Goal: Navigation & Orientation: Understand site structure

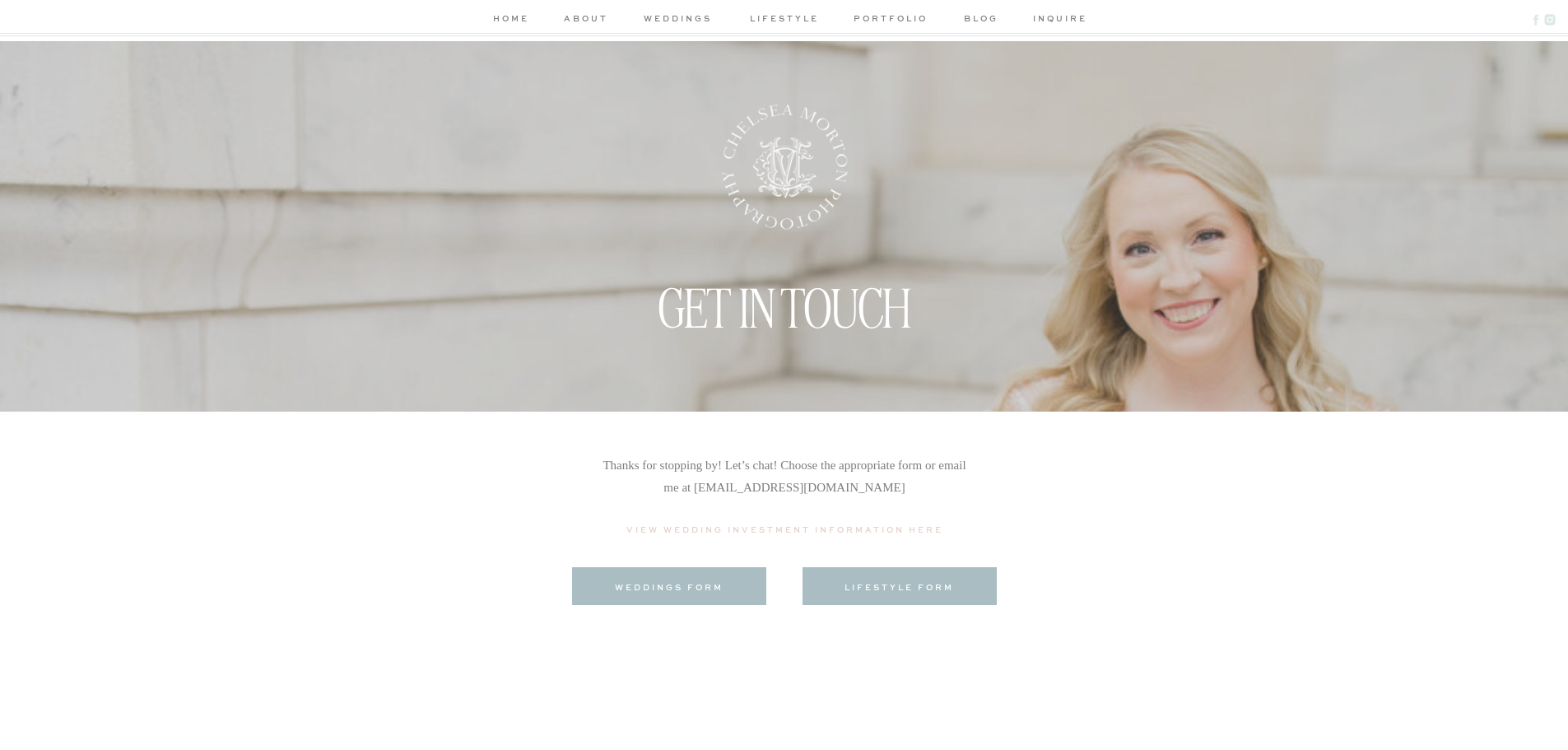
click at [586, 18] on nav "about" at bounding box center [585, 20] width 49 height 18
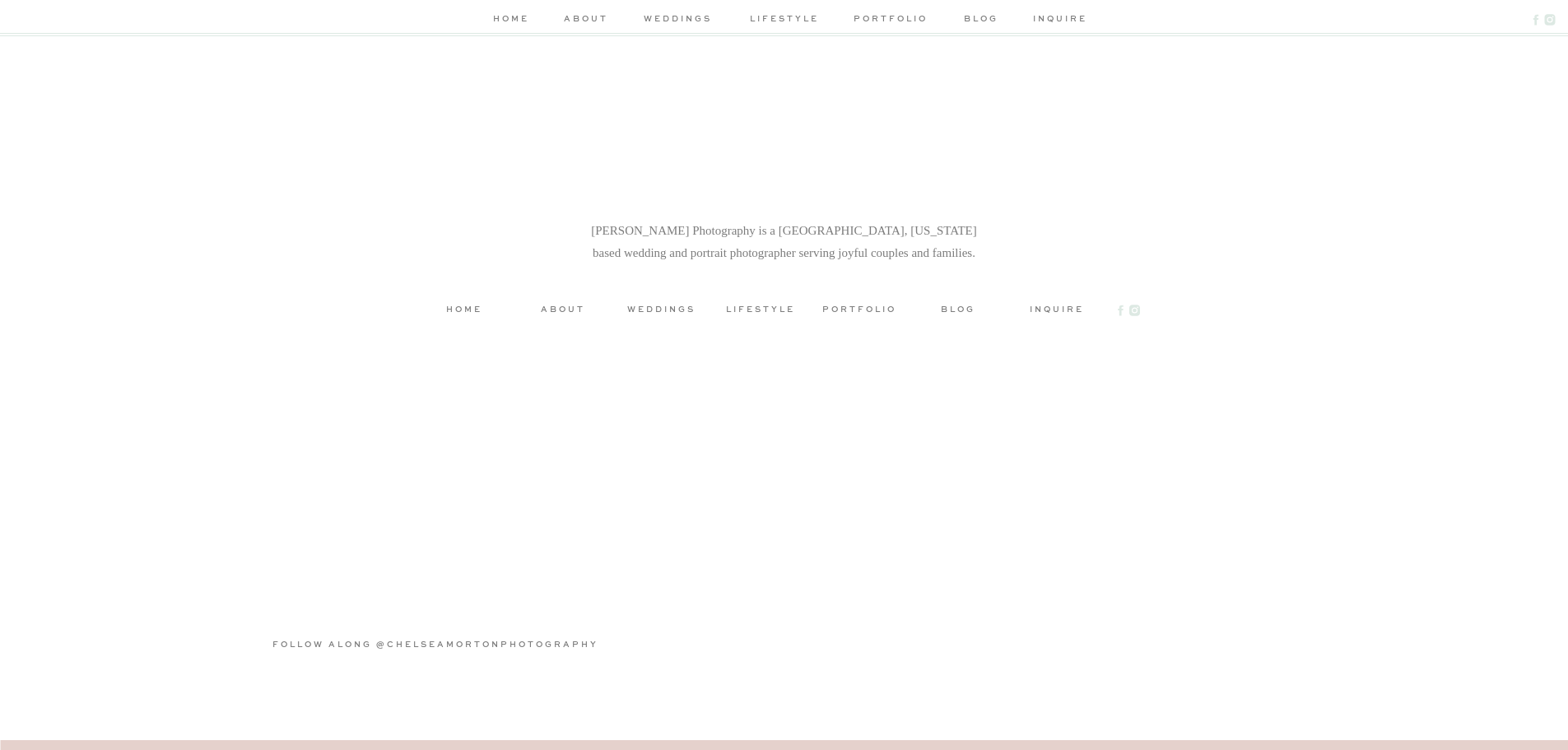
scroll to position [4230, 0]
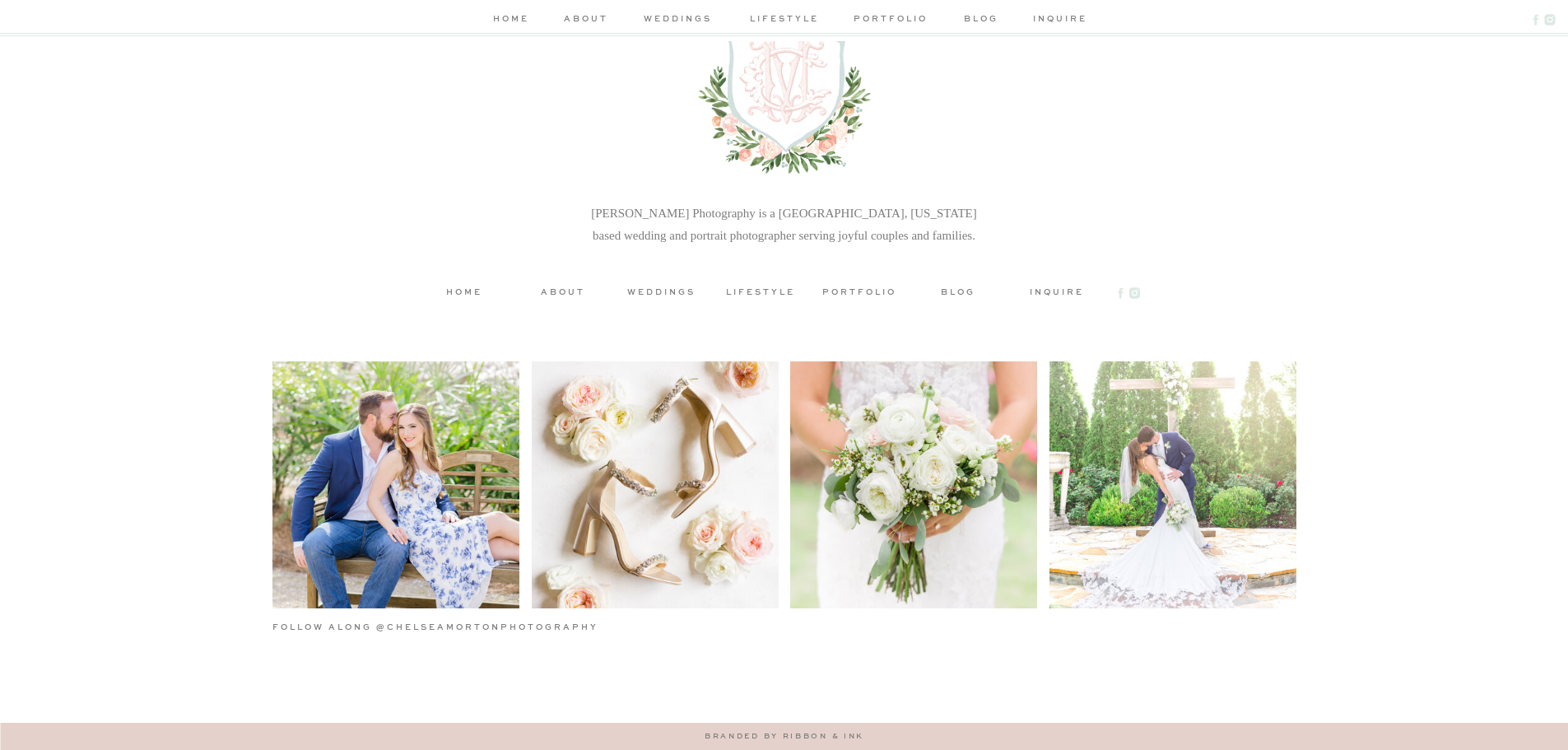
click at [762, 292] on h3 "lifestyle" at bounding box center [760, 291] width 74 height 13
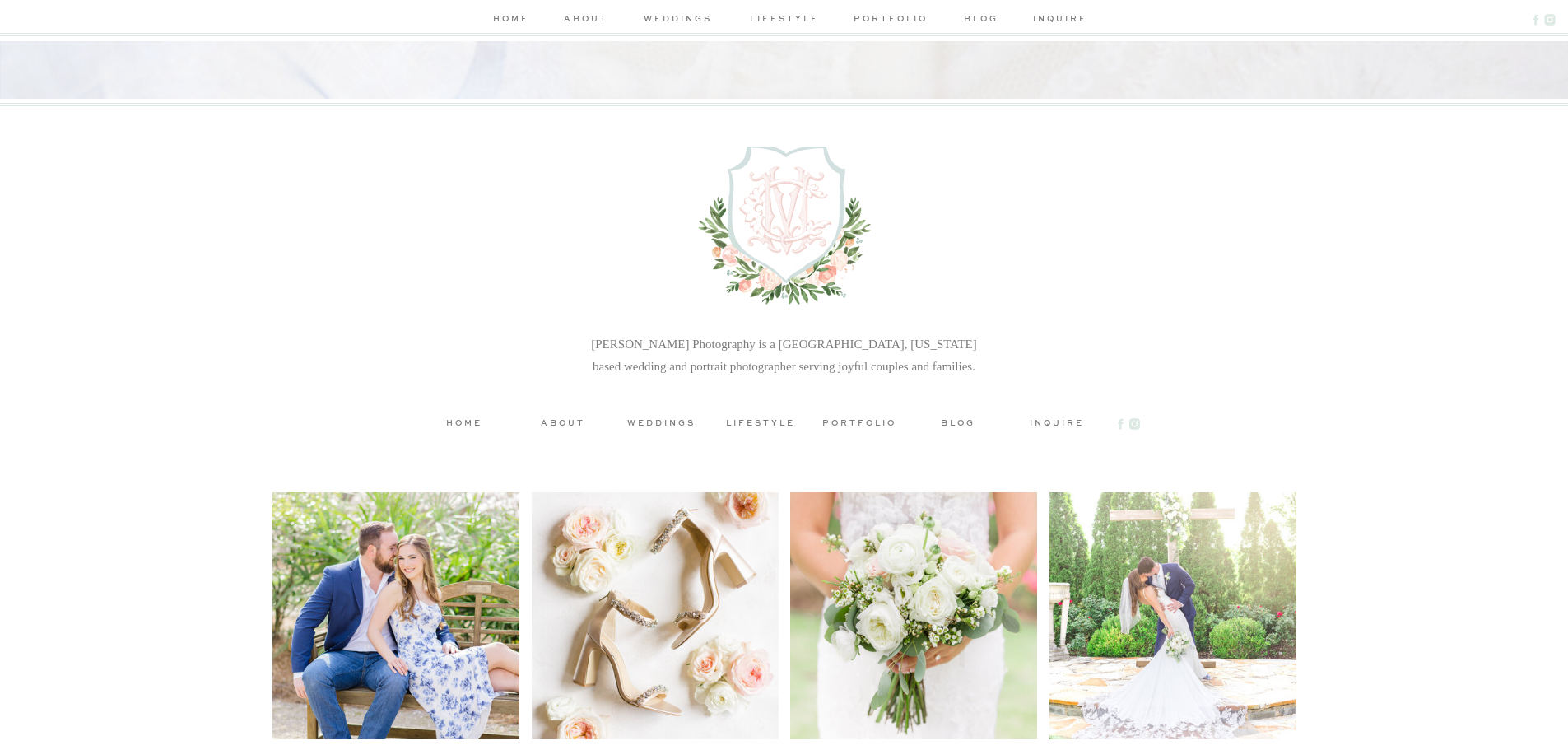
scroll to position [3920, 0]
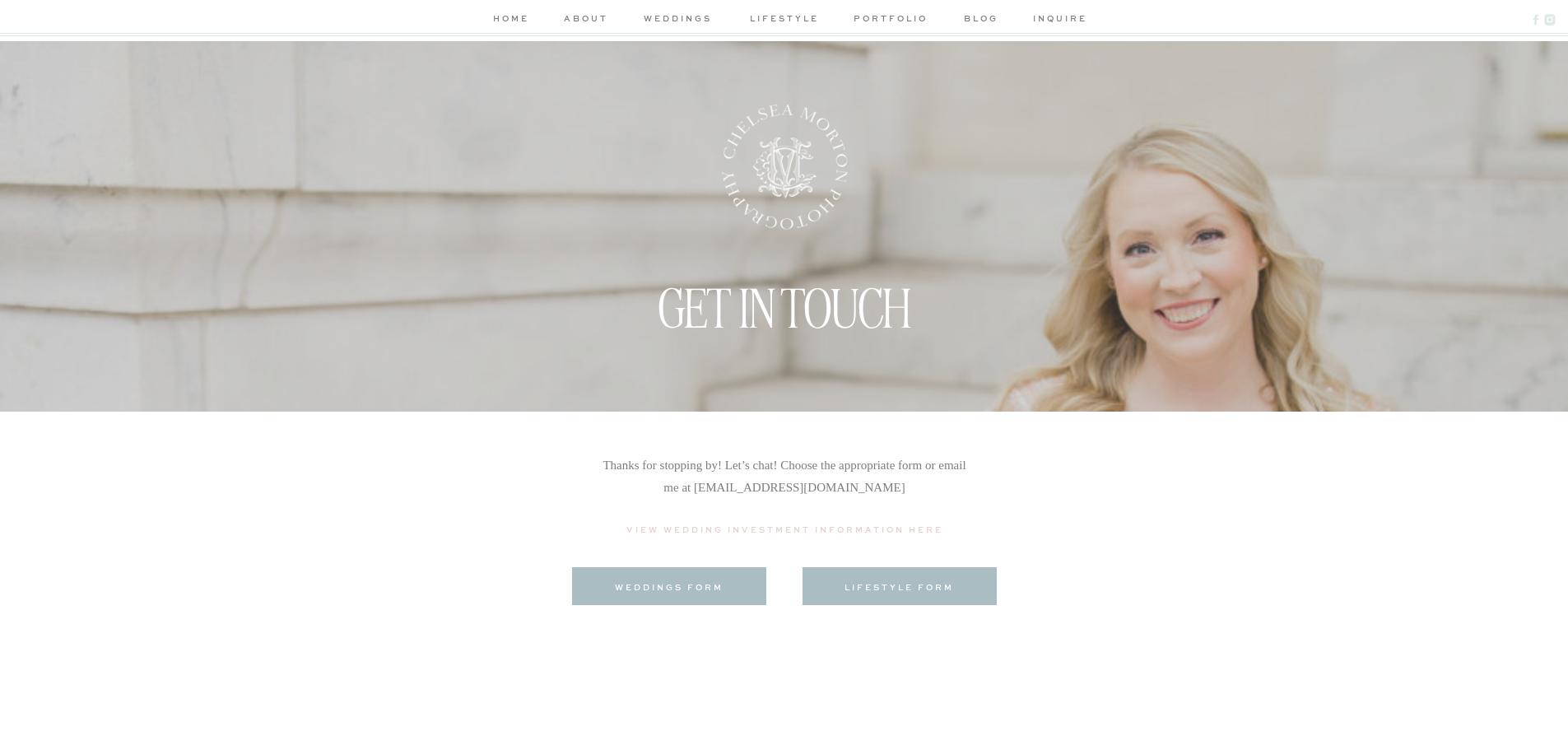
click at [510, 16] on nav "home" at bounding box center [511, 20] width 43 height 18
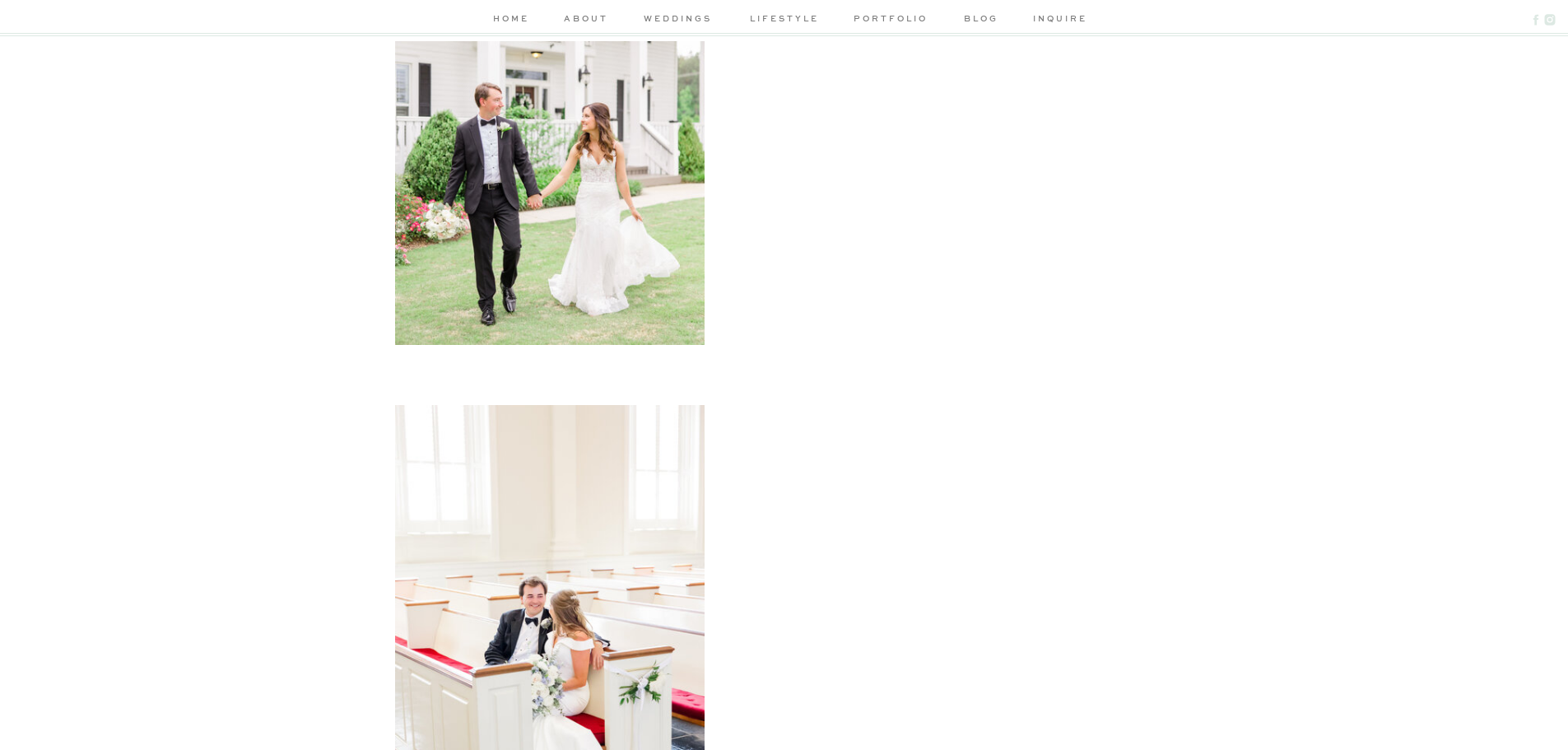
scroll to position [4528, 0]
